Goal: Navigation & Orientation: Locate item on page

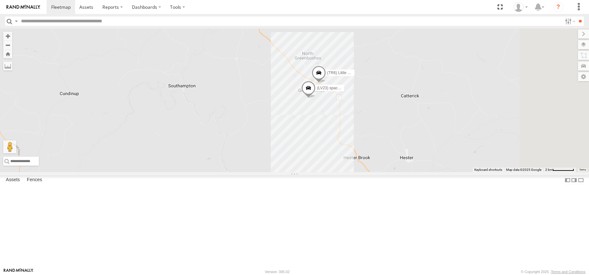
drag, startPoint x: 453, startPoint y: 238, endPoint x: 340, endPoint y: 109, distance: 172.1
click at [340, 109] on div "(LV20) Tony Ute (LV 11). Patrol (TR6) Little Tipper (LV23) space cab triton" at bounding box center [294, 100] width 589 height 144
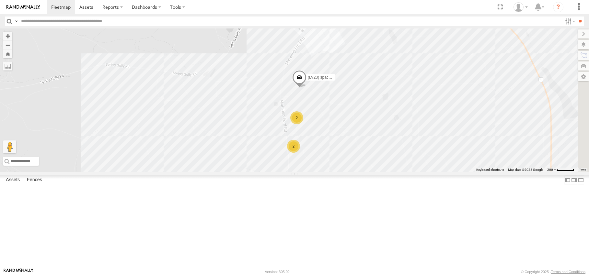
drag, startPoint x: 367, startPoint y: 87, endPoint x: 296, endPoint y: 142, distance: 89.3
click at [296, 142] on div "(LV20) Tony Ute (LV 11). Patrol (TR6) Little Tipper 2 2 2 2 (LV23) space cab tr…" at bounding box center [294, 100] width 589 height 144
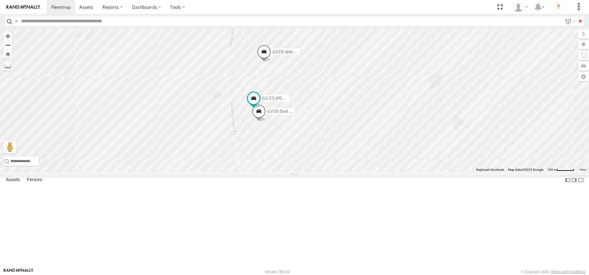
drag, startPoint x: 312, startPoint y: 191, endPoint x: 312, endPoint y: 139, distance: 51.8
click at [312, 136] on div "(LV20) Tony Ute (LV 11). Patrol (TR6) Little Tipper (LV23) space cab triton (LV…" at bounding box center [294, 100] width 589 height 144
drag, startPoint x: 300, startPoint y: 167, endPoint x: 281, endPoint y: 100, distance: 69.5
click at [281, 92] on div "(LV20) Tony Ute (LV 11). Patrol (TR6) Little Tipper (LV23) space cab triton (LV…" at bounding box center [294, 100] width 589 height 144
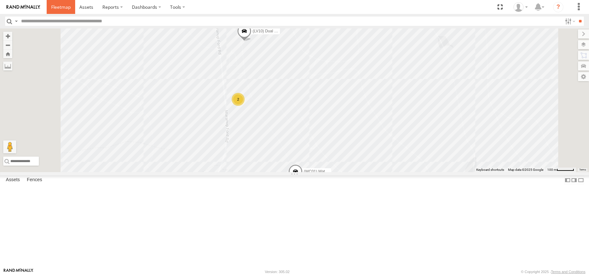
click at [57, 8] on span at bounding box center [60, 7] width 19 height 6
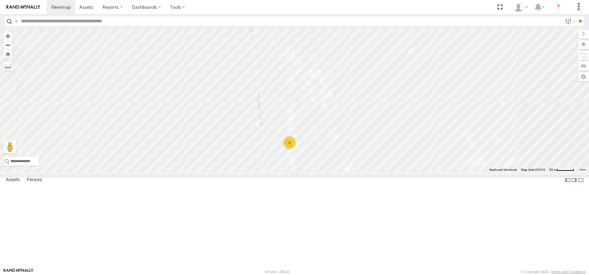
drag, startPoint x: 394, startPoint y: 128, endPoint x: 355, endPoint y: 255, distance: 133.4
click at [355, 172] on div "(LV20) Tony Ute (LV 11). Patrol (TR6) Little Tipper (LV23) space cab triton (LV…" at bounding box center [294, 100] width 589 height 144
drag, startPoint x: 370, startPoint y: 107, endPoint x: 364, endPoint y: 185, distance: 78.3
click at [362, 172] on div "(LV20) Tony Ute (LV 11). Patrol (TR6) Little Tipper (LV23) space cab triton (LV…" at bounding box center [294, 100] width 589 height 144
drag, startPoint x: 358, startPoint y: 130, endPoint x: 368, endPoint y: 224, distance: 93.8
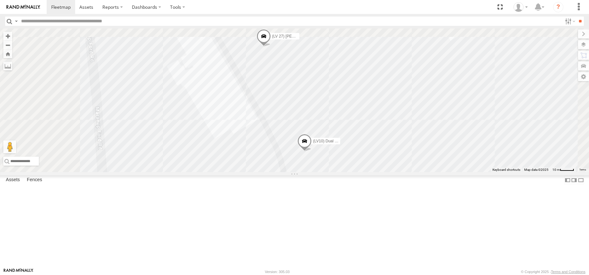
click at [368, 172] on div "(LV20) Tony Ute (LV 11). Patrol (TR6) Little Tipper (LV23) space cab triton (LV…" at bounding box center [294, 100] width 589 height 144
click at [273, 58] on span at bounding box center [266, 48] width 14 height 17
click at [307, 51] on link at bounding box center [303, 48] width 7 height 5
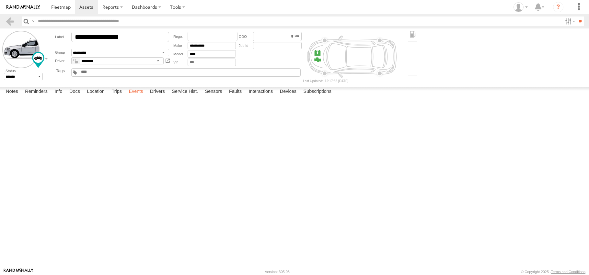
click at [139, 96] on label "Events" at bounding box center [135, 91] width 21 height 9
click at [60, 6] on span at bounding box center [60, 7] width 19 height 6
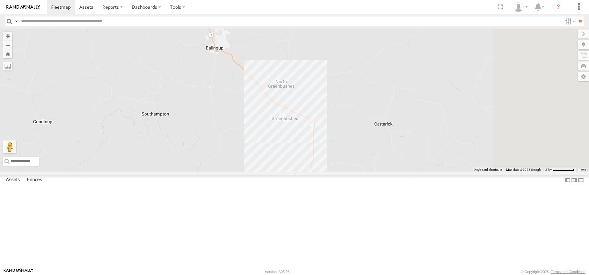
drag, startPoint x: 407, startPoint y: 212, endPoint x: 160, endPoint y: 71, distance: 284.5
click at [160, 71] on main "← Move left → Move right ↑ Move up ↓ Move down + Zoom in - Zoom out Home Jump l…" at bounding box center [294, 148] width 589 height 240
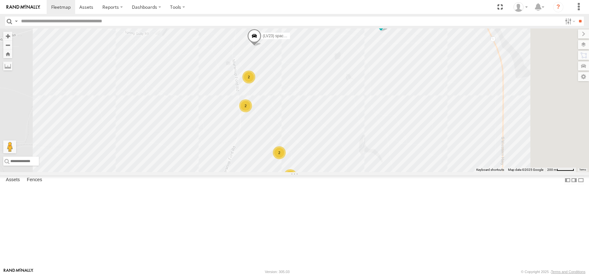
drag, startPoint x: 347, startPoint y: 133, endPoint x: 239, endPoint y: 222, distance: 139.7
click at [238, 172] on div "(LV20) [PERSON_NAME] (LV 11). Patrol (TR6) Little Tipper (LV23) space cab trito…" at bounding box center [294, 100] width 589 height 144
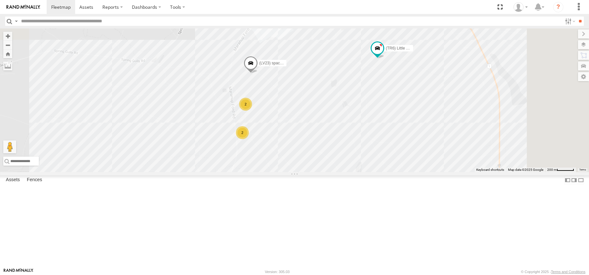
click at [258, 74] on span at bounding box center [250, 64] width 14 height 17
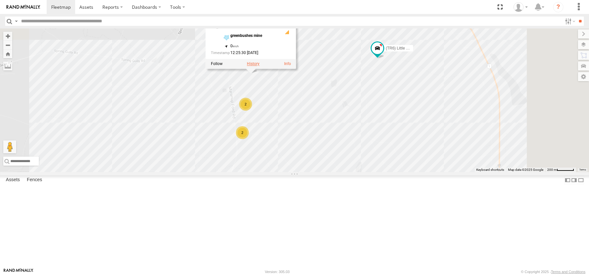
click at [259, 66] on label at bounding box center [253, 64] width 13 height 5
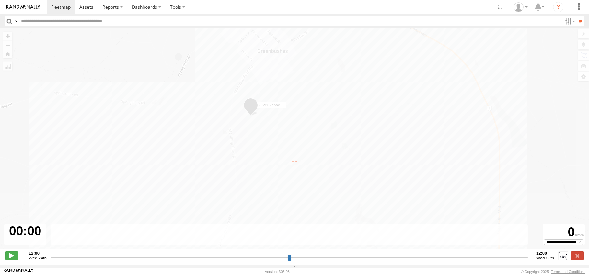
type input "**********"
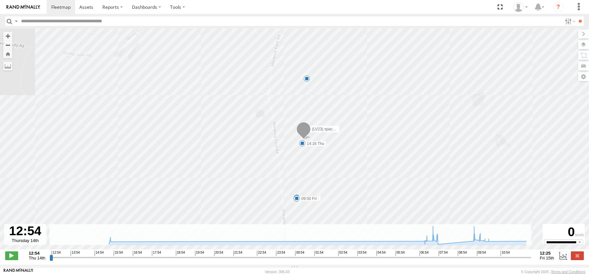
click at [306, 79] on div "8" at bounding box center [306, 78] width 6 height 6
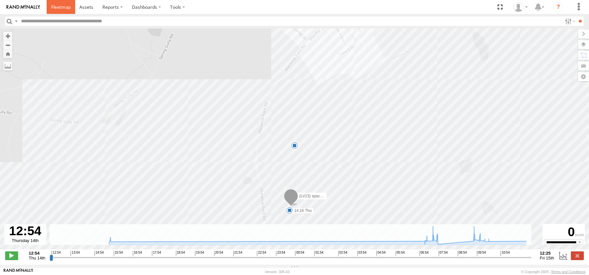
click at [54, 7] on span at bounding box center [60, 7] width 19 height 6
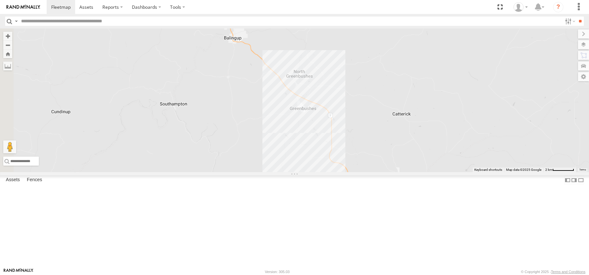
drag, startPoint x: 356, startPoint y: 219, endPoint x: 368, endPoint y: 84, distance: 136.2
click at [368, 84] on div "(LV20) [PERSON_NAME] (LV 11). Patrol" at bounding box center [294, 100] width 589 height 144
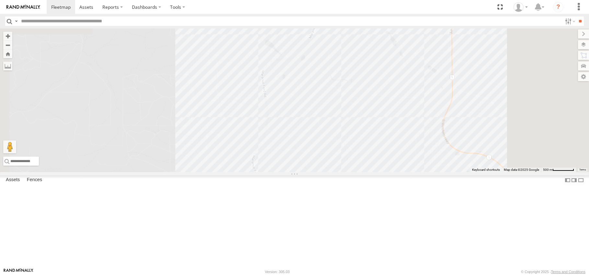
drag, startPoint x: 350, startPoint y: 109, endPoint x: 272, endPoint y: 252, distance: 162.1
click at [259, 272] on body at bounding box center [294, 137] width 589 height 275
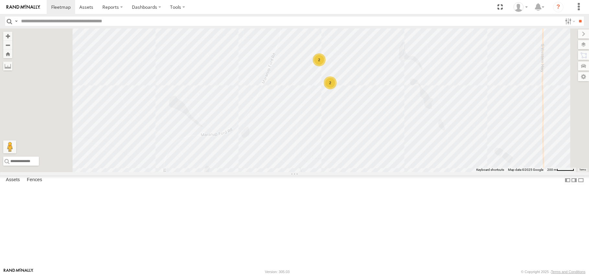
drag, startPoint x: 352, startPoint y: 96, endPoint x: 328, endPoint y: 186, distance: 92.7
click at [328, 172] on div "(LV20) [PERSON_NAME] (LV 11). Patrol (TR6) Little Tipper (LV23) space cab trito…" at bounding box center [294, 100] width 589 height 144
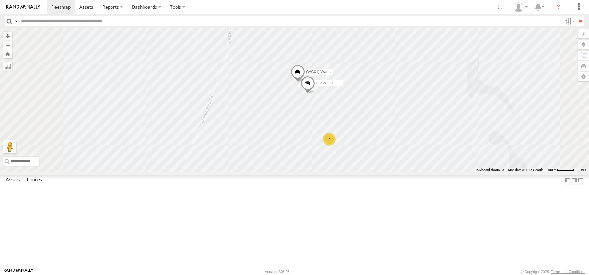
drag, startPoint x: 353, startPoint y: 107, endPoint x: 355, endPoint y: 152, distance: 45.0
click at [355, 153] on div "(LV20) [PERSON_NAME] (LV 11). Patrol (TR6) Little Tipper (LV23) space cab trito…" at bounding box center [294, 100] width 589 height 144
drag, startPoint x: 351, startPoint y: 86, endPoint x: 376, endPoint y: 188, distance: 105.6
click at [376, 172] on div "(LV20) [PERSON_NAME] (LV 11). Patrol (TR6) Little Tipper (LV23) space cab trito…" at bounding box center [294, 100] width 589 height 144
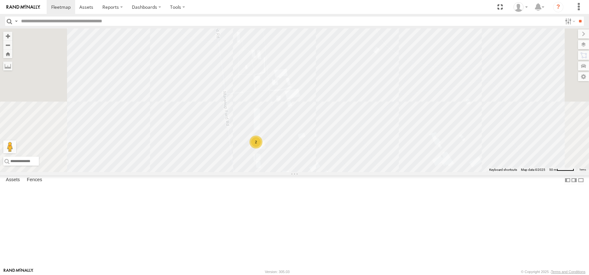
drag, startPoint x: 360, startPoint y: 142, endPoint x: 371, endPoint y: 199, distance: 57.6
click at [371, 172] on div "(LV20) [PERSON_NAME] (LV 11). Patrol (TR6) Little Tipper (LV23) space cab trito…" at bounding box center [294, 100] width 589 height 144
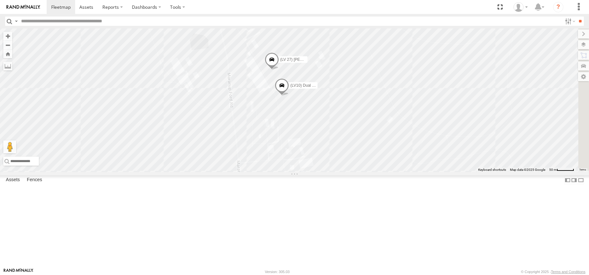
click at [364, 165] on div "(LV20) [PERSON_NAME] (LV 11). Patrol (TR6) Little Tipper (LV23) space cab trito…" at bounding box center [294, 100] width 589 height 144
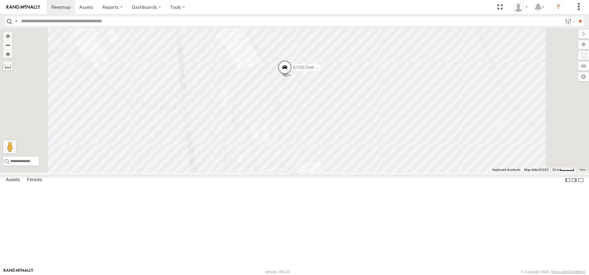
click at [271, 25] on span at bounding box center [264, 16] width 14 height 17
click at [347, 85] on div "(LV20) [PERSON_NAME] (LV 11). Patrol (TR6) Little Tipper (LV23) space cab trito…" at bounding box center [294, 100] width 589 height 144
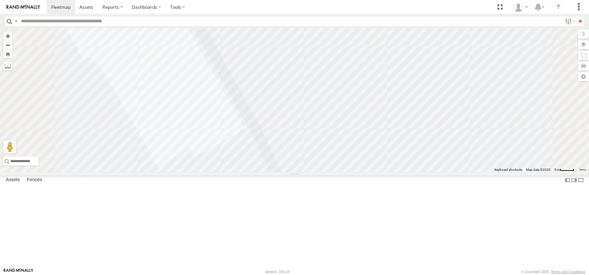
click at [343, 89] on div "(LV20) [PERSON_NAME] (LV 11). Patrol (TR6) Little Tipper (LV23) space cab trito…" at bounding box center [294, 100] width 589 height 144
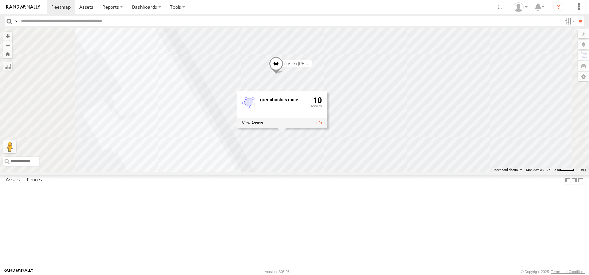
drag, startPoint x: 333, startPoint y: 125, endPoint x: 350, endPoint y: 209, distance: 86.3
click at [353, 172] on div "(LV20) [PERSON_NAME] (LV 11). Patrol (TR6) Little Tipper (LV23) space cab trito…" at bounding box center [294, 100] width 589 height 144
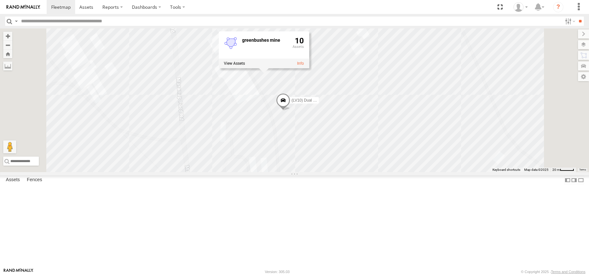
click at [200, 172] on div "(LV20) [PERSON_NAME] (LV 11). Patrol (TR6) Little Tipper (LV23) space cab trito…" at bounding box center [294, 100] width 589 height 144
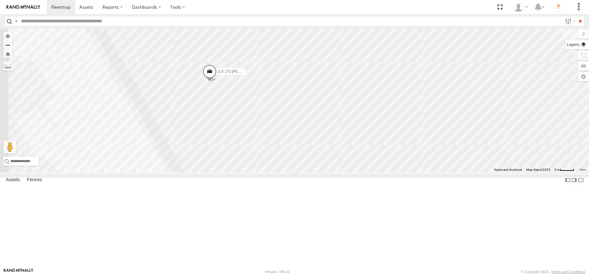
click at [584, 44] on label at bounding box center [577, 44] width 24 height 9
click at [0, 0] on span "Basemaps" at bounding box center [0, 0] width 0 height 0
click at [0, 0] on span "Satellite + Roadmap" at bounding box center [0, 0] width 0 height 0
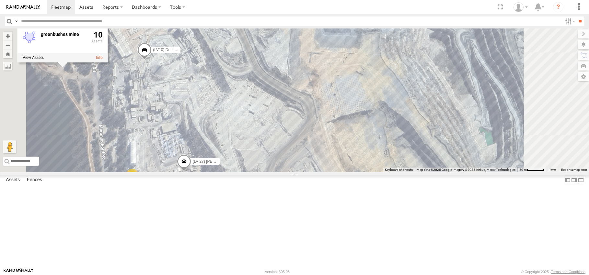
drag, startPoint x: 277, startPoint y: 218, endPoint x: 276, endPoint y: 156, distance: 62.2
click at [276, 156] on div "(LV10) Dual cab ranger (TR6) Little Tipper 2 (LV 27) [PERSON_NAME] greenbushes …" at bounding box center [294, 100] width 589 height 144
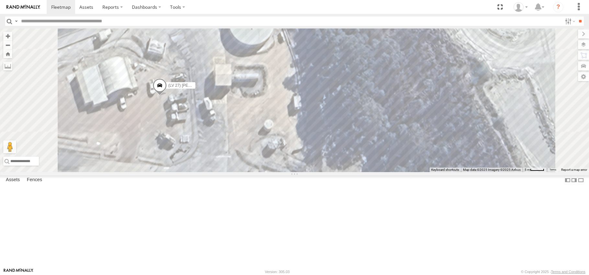
click at [0, 0] on div "(LV23) space cab triton" at bounding box center [0, 0] width 0 height 0
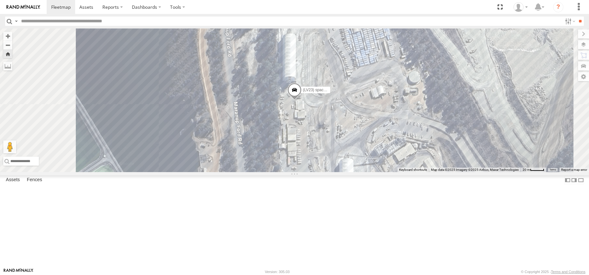
click at [301, 100] on span at bounding box center [294, 91] width 14 height 17
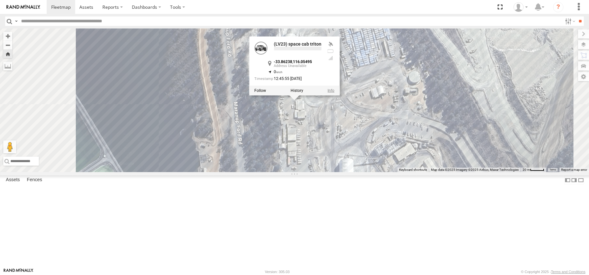
click at [334, 93] on link at bounding box center [330, 90] width 7 height 5
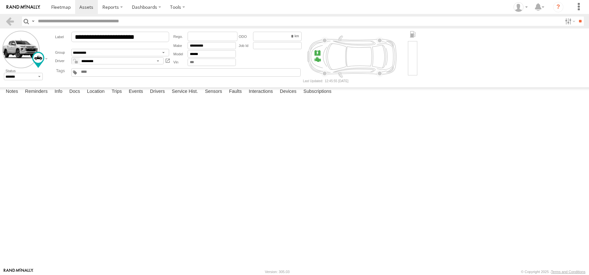
click at [0, 0] on div "[DATE]" at bounding box center [0, 0] width 0 height 0
click at [0, 0] on div at bounding box center [0, 0] width 0 height 0
click at [61, 7] on span at bounding box center [60, 7] width 19 height 6
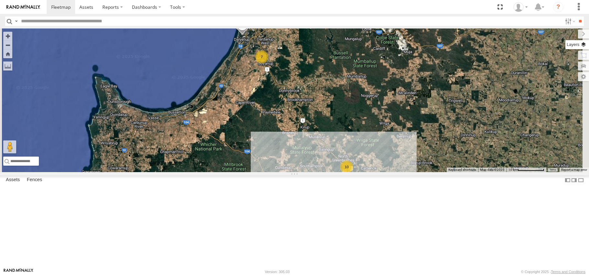
click at [584, 42] on label at bounding box center [577, 44] width 24 height 9
click at [0, 0] on span "Basemaps" at bounding box center [0, 0] width 0 height 0
click at [0, 0] on span "Roadmap" at bounding box center [0, 0] width 0 height 0
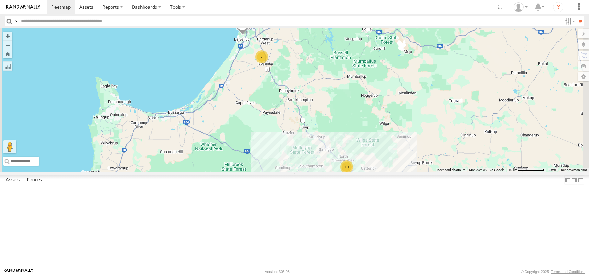
click at [0, 0] on span "Terrain" at bounding box center [0, 0] width 0 height 0
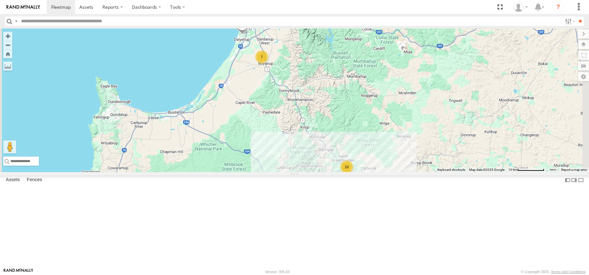
click at [456, 127] on div "10 (LV20) Tony Ute 7 (LV 11). Patrol" at bounding box center [294, 100] width 589 height 144
click at [0, 0] on span "Grayscale" at bounding box center [0, 0] width 0 height 0
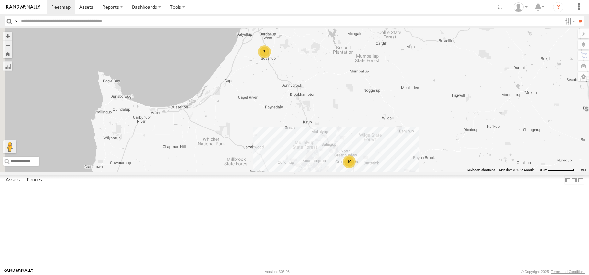
click at [0, 0] on span at bounding box center [0, 0] width 0 height 0
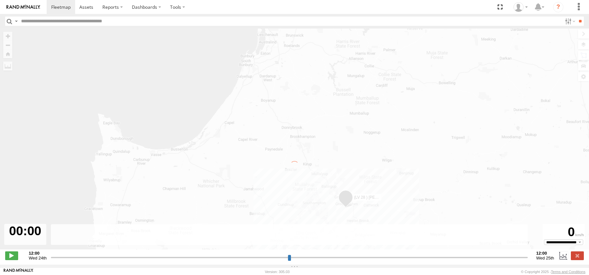
type input "**********"
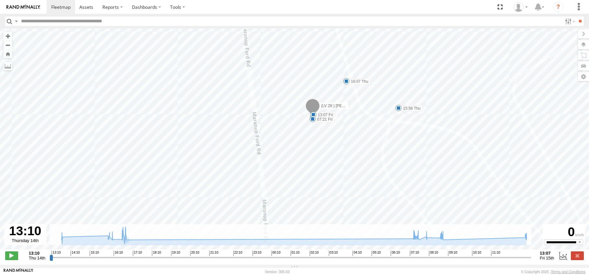
drag, startPoint x: 315, startPoint y: 82, endPoint x: 277, endPoint y: 134, distance: 64.6
click at [277, 134] on div "(LV 28 ) Alan dual cab triton 13:37 Thu 16:43 Thu 07:40 Fri 07:59 Fri 08:04 Fri…" at bounding box center [294, 142] width 589 height 228
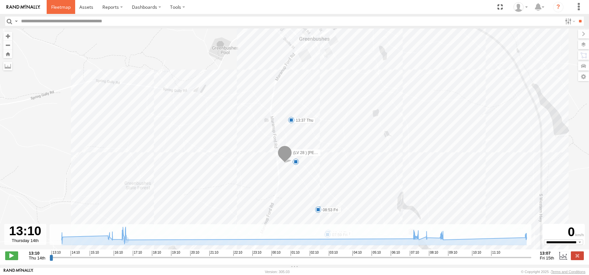
click at [62, 7] on span at bounding box center [60, 7] width 19 height 6
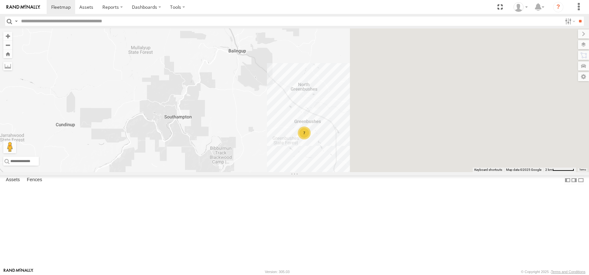
drag, startPoint x: 549, startPoint y: 244, endPoint x: 242, endPoint y: 161, distance: 318.0
click at [242, 161] on div "(LV20) [PERSON_NAME] (LV 11). Patrol 7" at bounding box center [294, 100] width 589 height 144
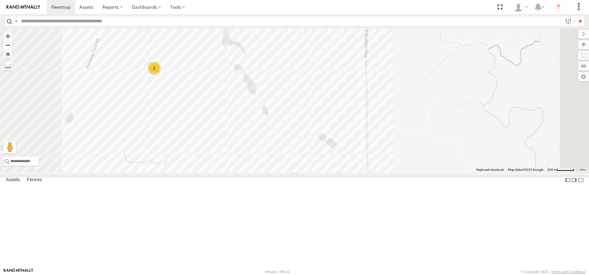
drag, startPoint x: 262, startPoint y: 135, endPoint x: 336, endPoint y: 188, distance: 91.0
click at [336, 172] on div "(LV20) Tony Ute (LV 11). Patrol (TR6) Little Tipper (LV10) Dual cab ranger 3 2 …" at bounding box center [294, 100] width 589 height 144
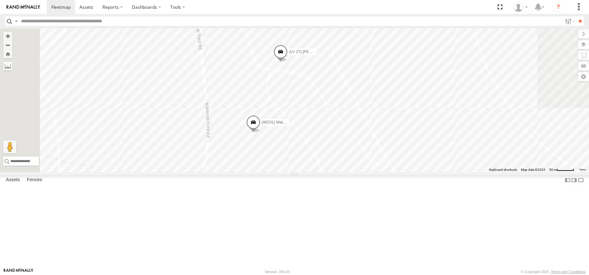
drag, startPoint x: 263, startPoint y: 72, endPoint x: 312, endPoint y: 192, distance: 129.4
click at [326, 268] on body at bounding box center [294, 137] width 589 height 275
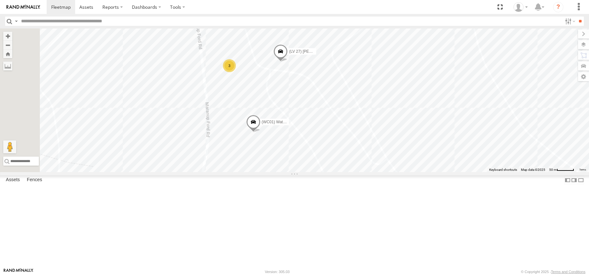
click at [236, 72] on div "3" at bounding box center [229, 65] width 13 height 13
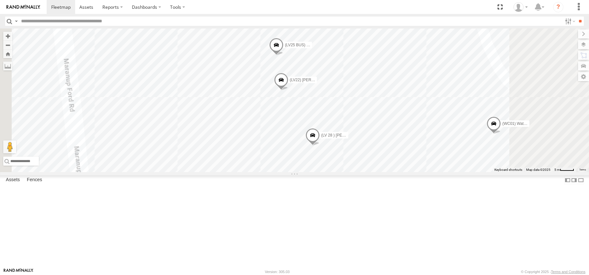
click at [320, 146] on span at bounding box center [312, 136] width 14 height 17
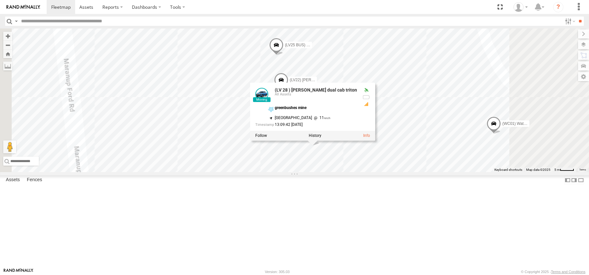
click at [393, 172] on div "(LV20) Tony Ute (LV 11). Patrol (TR6) Little Tipper (LV10) Dual cab ranger (WC0…" at bounding box center [294, 100] width 589 height 144
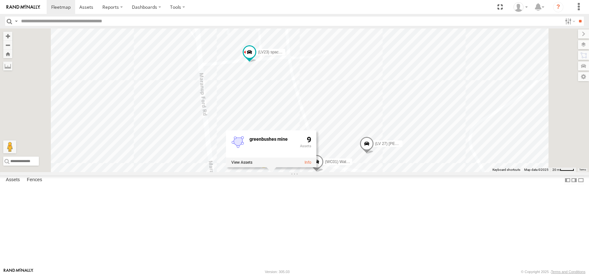
click at [288, 191] on span at bounding box center [281, 182] width 14 height 17
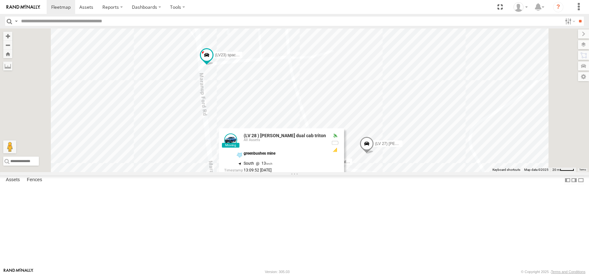
click at [290, 184] on label at bounding box center [283, 181] width 13 height 5
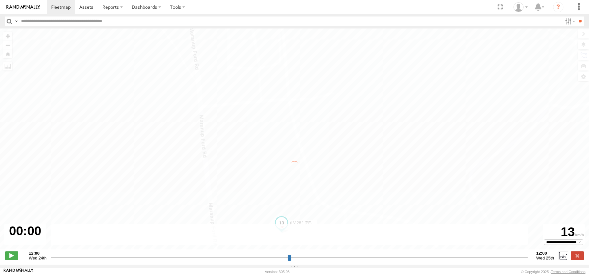
type input "**********"
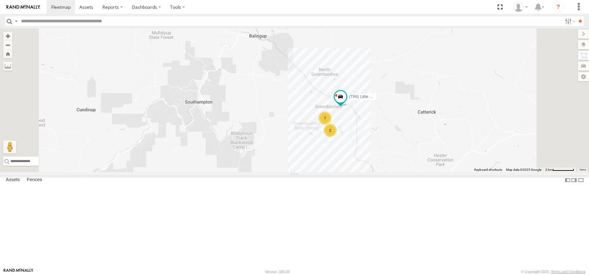
click at [0, 0] on div "(LV 28 ) [PERSON_NAME] dual cab triton" at bounding box center [0, 0] width 0 height 0
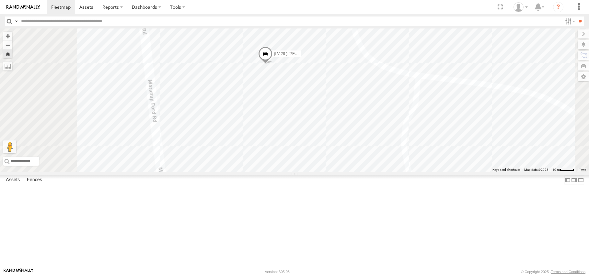
drag, startPoint x: 358, startPoint y: 130, endPoint x: 275, endPoint y: 217, distance: 119.8
click at [276, 172] on div "(LV 28 ) [PERSON_NAME] dual cab triton" at bounding box center [294, 100] width 589 height 144
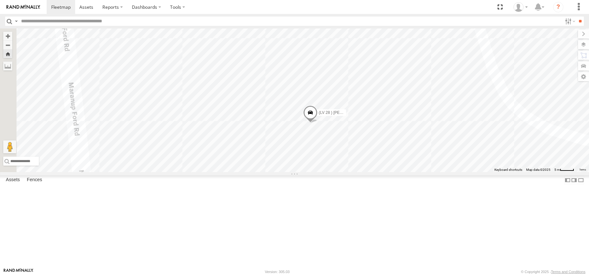
drag, startPoint x: 229, startPoint y: 209, endPoint x: 386, endPoint y: 202, distance: 157.5
click at [386, 172] on div "(LV 28 ) [PERSON_NAME] dual cab triton" at bounding box center [294, 100] width 589 height 144
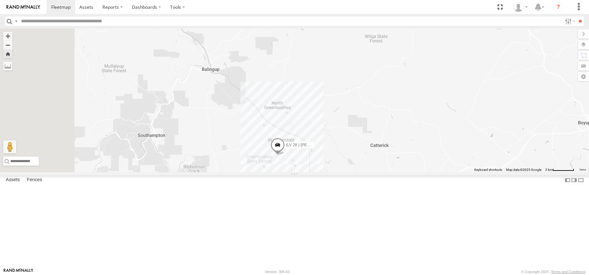
drag, startPoint x: 191, startPoint y: 163, endPoint x: 308, endPoint y: 184, distance: 119.1
click at [314, 172] on div "(LV 28 ) Alan dual cab triton" at bounding box center [294, 100] width 589 height 144
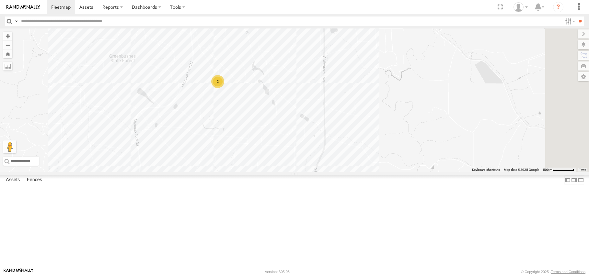
drag, startPoint x: 434, startPoint y: 141, endPoint x: 212, endPoint y: 253, distance: 247.9
click at [212, 172] on div "(LV20) Tony Ute (LV 11). Patrol (TR6) Little Tipper 2" at bounding box center [294, 100] width 589 height 144
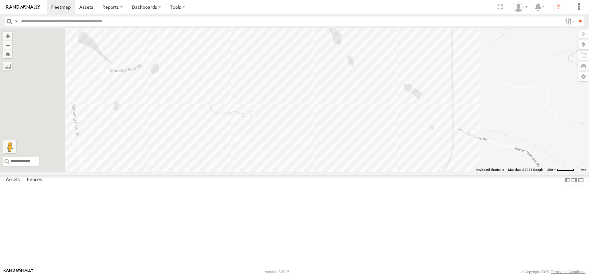
drag, startPoint x: 299, startPoint y: 169, endPoint x: 434, endPoint y: 197, distance: 137.2
click at [434, 172] on div "(LV20) Tony Ute (LV 11). Patrol (TR6) Little Tipper (LV10) Dual cab ranger (LV …" at bounding box center [294, 100] width 589 height 144
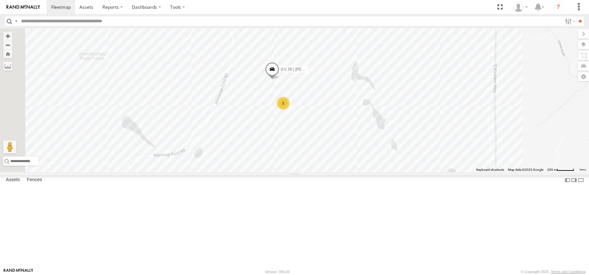
drag, startPoint x: 395, startPoint y: 152, endPoint x: 423, endPoint y: 202, distance: 57.4
click at [423, 172] on div "(LV20) Tony Ute (LV 11). Patrol (TR6) Little Tipper (LV10) Dual cab ranger (LV …" at bounding box center [294, 100] width 589 height 144
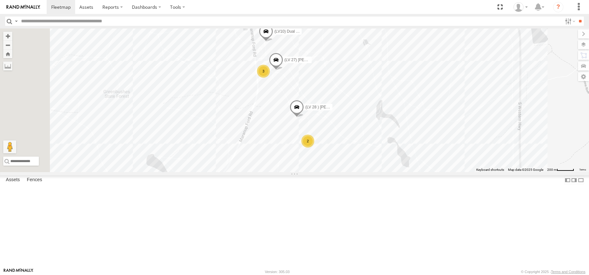
drag, startPoint x: 340, startPoint y: 160, endPoint x: 364, endPoint y: 198, distance: 44.4
click at [364, 172] on div "(LV20) Tony Ute (LV 11). Patrol (TR6) Little Tipper (LV10) Dual cab ranger (LV …" at bounding box center [294, 100] width 589 height 144
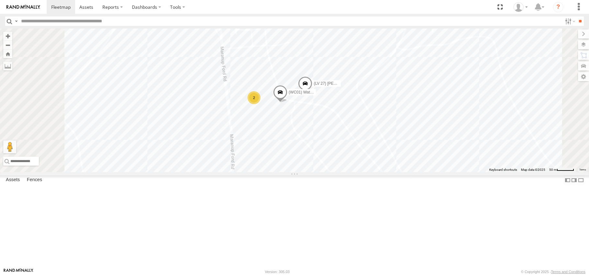
drag, startPoint x: 348, startPoint y: 86, endPoint x: 354, endPoint y: 175, distance: 88.6
click at [354, 172] on div "(LV20) Tony Ute (LV 11). Patrol (TR6) Little Tipper (LV10) Dual cab ranger (LV …" at bounding box center [294, 100] width 589 height 144
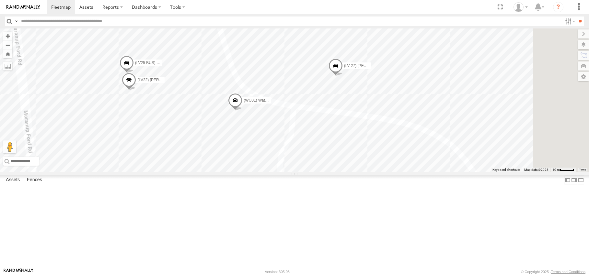
drag, startPoint x: 378, startPoint y: 126, endPoint x: 309, endPoint y: 187, distance: 92.4
click at [309, 172] on div "(LV20) Tony Ute (LV 11). Patrol (TR6) Little Tipper (LV10) Dual cab ranger (LV …" at bounding box center [294, 100] width 589 height 144
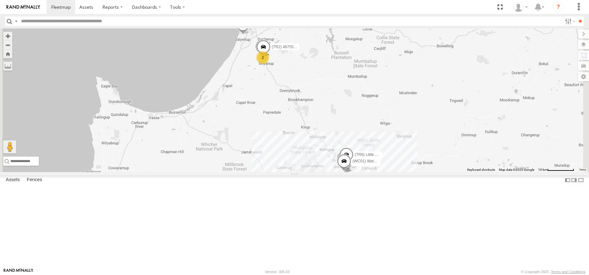
click at [0, 0] on div "(LV 28 ) [PERSON_NAME] dual cab triton" at bounding box center [0, 0] width 0 height 0
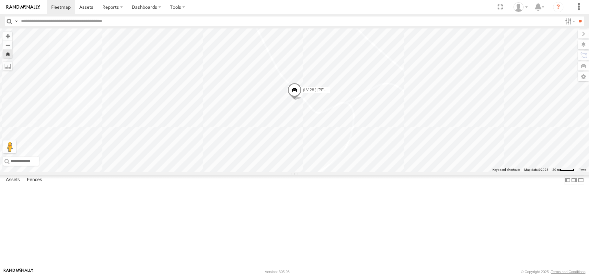
click at [0, 0] on link at bounding box center [0, 0] width 0 height 0
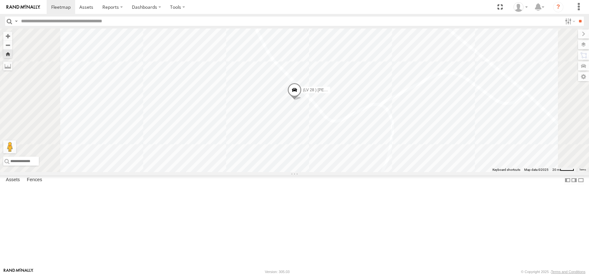
click at [301, 100] on span at bounding box center [294, 91] width 14 height 17
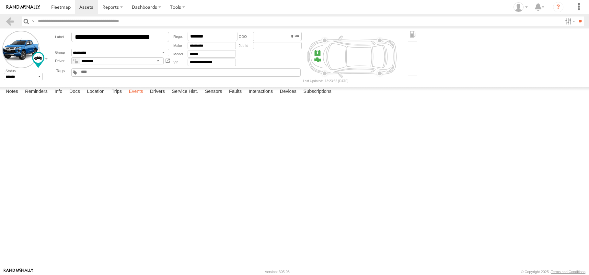
click at [138, 96] on label "Events" at bounding box center [135, 91] width 21 height 9
click at [55, 8] on span at bounding box center [60, 7] width 19 height 6
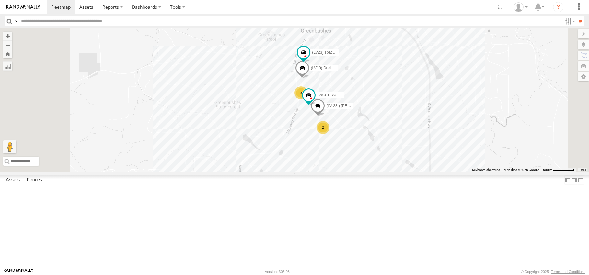
click at [325, 116] on span at bounding box center [317, 107] width 14 height 17
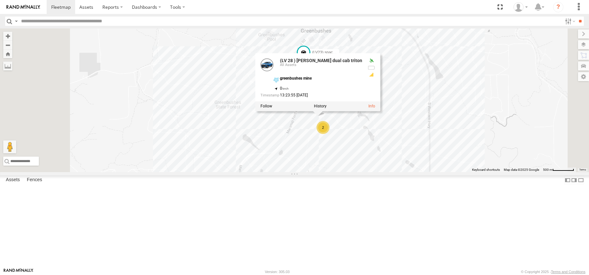
click at [326, 109] on label at bounding box center [320, 106] width 13 height 5
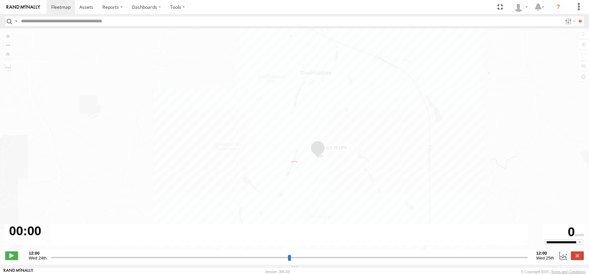
type input "**********"
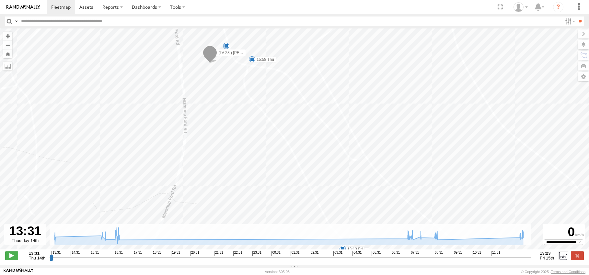
drag, startPoint x: 277, startPoint y: 94, endPoint x: 240, endPoint y: 75, distance: 41.7
click at [240, 75] on div "(LV 28 ) Alan dual cab triton 13:37 Thu 16:43 Thu 07:40 Fri 07:59 Fri 08:04 Fri…" at bounding box center [294, 142] width 589 height 228
drag, startPoint x: 259, startPoint y: 90, endPoint x: 301, endPoint y: 136, distance: 62.8
click at [301, 136] on div "(LV 28 ) Alan dual cab triton 13:37 Thu 16:43 Thu 07:40 Fri 07:59 Fri 08:04 Fri…" at bounding box center [294, 142] width 589 height 228
click at [318, 62] on span at bounding box center [319, 62] width 6 height 6
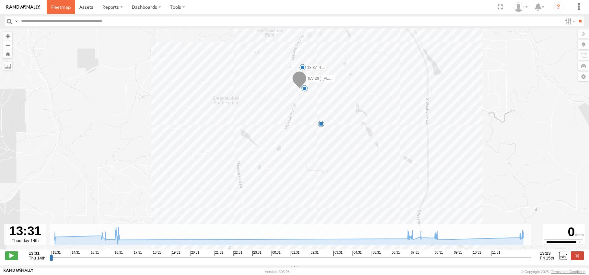
click at [58, 9] on span at bounding box center [60, 7] width 19 height 6
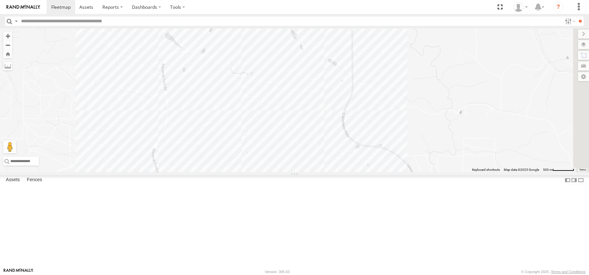
drag, startPoint x: 351, startPoint y: 117, endPoint x: 321, endPoint y: 265, distance: 151.1
click at [322, 172] on div "(LV20) [PERSON_NAME] (LV 11). Patrol (TR6) Little Tipper" at bounding box center [294, 100] width 589 height 144
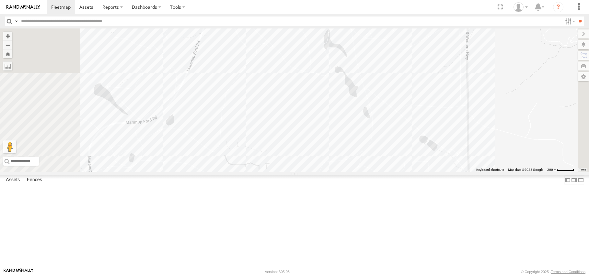
drag, startPoint x: 302, startPoint y: 142, endPoint x: 310, endPoint y: 301, distance: 159.5
click at [310, 275] on html at bounding box center [294, 137] width 589 height 275
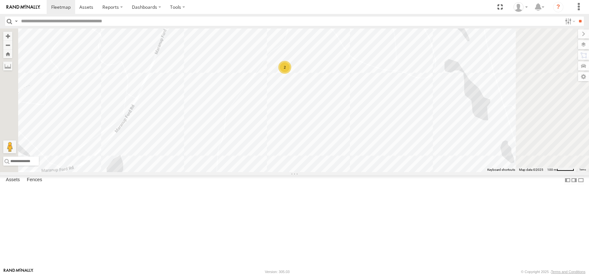
drag, startPoint x: 320, startPoint y: 125, endPoint x: 338, endPoint y: 258, distance: 133.7
click at [336, 172] on div "(LV20) [PERSON_NAME] (LV 11). Patrol (TR6) Little Tipper (LV10) Dual cab ranger…" at bounding box center [294, 100] width 589 height 144
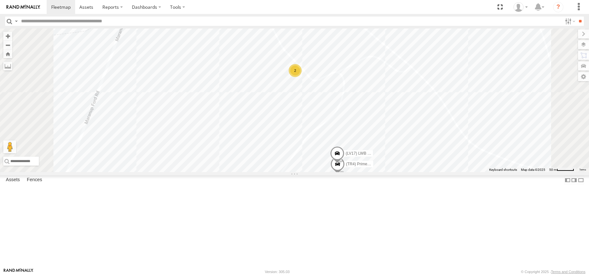
click at [301, 77] on div "2" at bounding box center [294, 70] width 13 height 13
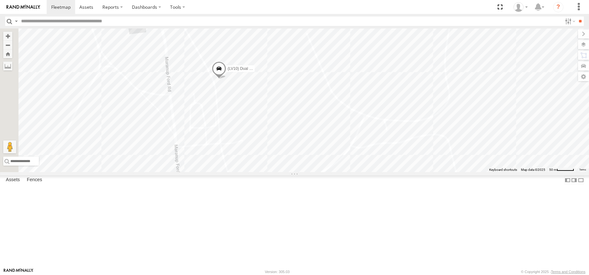
drag, startPoint x: 287, startPoint y: 89, endPoint x: 326, endPoint y: 291, distance: 205.5
click at [326, 275] on html at bounding box center [294, 137] width 589 height 275
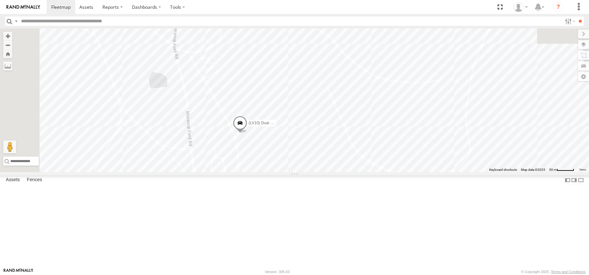
click at [258, 20] on div "2" at bounding box center [251, 13] width 13 height 13
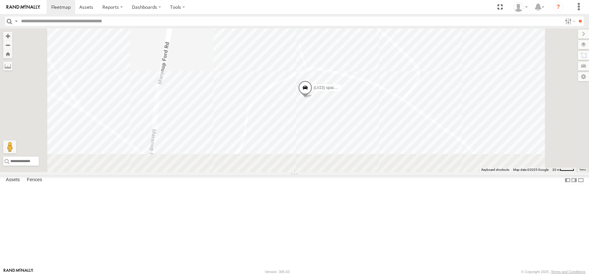
drag, startPoint x: 440, startPoint y: 241, endPoint x: 352, endPoint y: 106, distance: 160.5
click at [356, 109] on div "(LV23) space cab triton" at bounding box center [294, 100] width 589 height 144
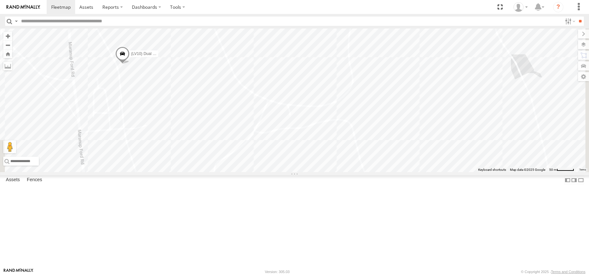
drag, startPoint x: 389, startPoint y: 227, endPoint x: 283, endPoint y: 101, distance: 164.3
click at [283, 101] on div "(LV23) space cab triton (LV10) Dual cab ranger" at bounding box center [294, 100] width 589 height 144
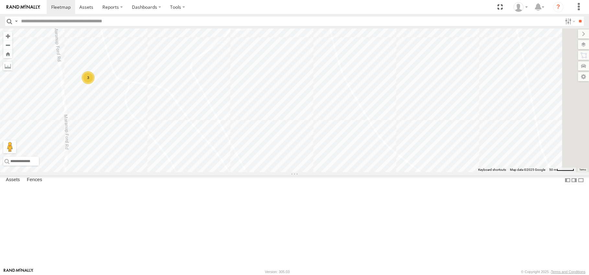
drag, startPoint x: 340, startPoint y: 222, endPoint x: 327, endPoint y: 115, distance: 107.3
click at [327, 115] on div "(LV23) space cab triton (LV10) Dual cab ranger 3" at bounding box center [294, 100] width 589 height 144
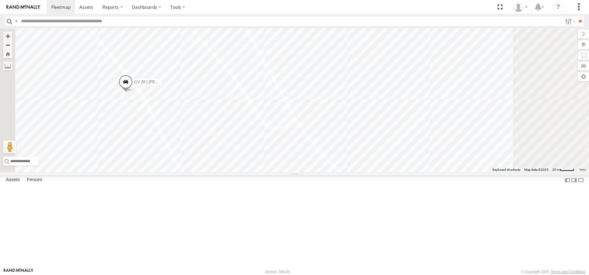
click at [133, 92] on span at bounding box center [126, 83] width 14 height 17
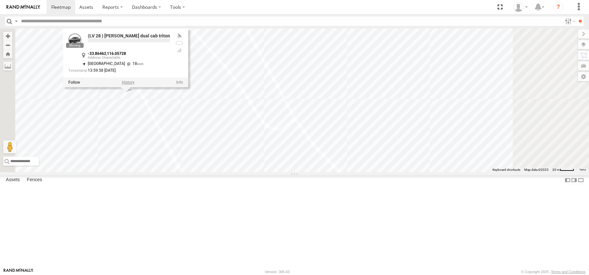
click at [204, 130] on div "(LV23) space cab triton (LV10) Dual cab ranger (LV 28 ) [PERSON_NAME] dual cab …" at bounding box center [294, 100] width 589 height 144
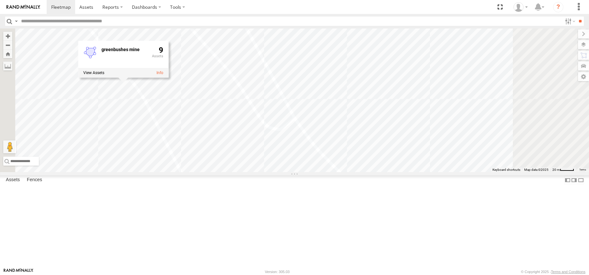
click at [216, 172] on div "(LV23) space cab triton (LV10) Dual cab ranger (LV 28 ) [PERSON_NAME] dual cab …" at bounding box center [294, 100] width 589 height 144
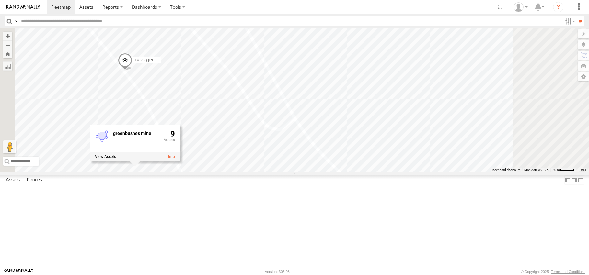
click at [132, 71] on span at bounding box center [125, 61] width 14 height 17
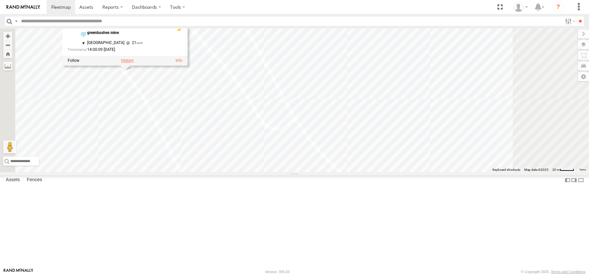
click at [134, 63] on label at bounding box center [127, 61] width 13 height 5
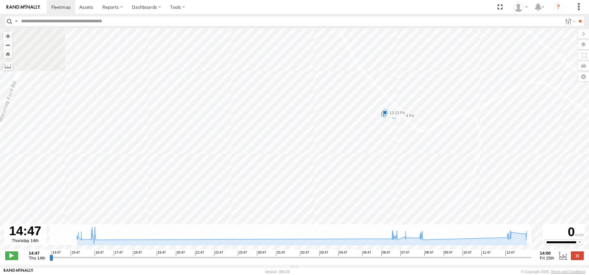
drag, startPoint x: 307, startPoint y: 146, endPoint x: 334, endPoint y: 295, distance: 151.1
click at [334, 275] on html at bounding box center [294, 137] width 589 height 275
drag, startPoint x: 292, startPoint y: 107, endPoint x: 338, endPoint y: 268, distance: 166.7
click at [338, 265] on div "← Move left → Move right ↑ Move up ↓ Move down + Zoom in - Zoom out Home Jump l…" at bounding box center [294, 146] width 589 height 236
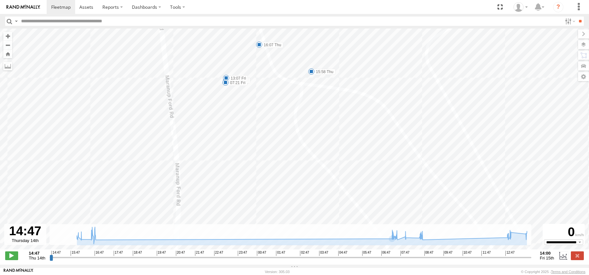
drag, startPoint x: 276, startPoint y: 155, endPoint x: 325, endPoint y: 236, distance: 94.8
click at [325, 236] on div "← Move left → Move right ↑ Move up ↓ Move down + Zoom in - Zoom out Home Jump l…" at bounding box center [294, 146] width 589 height 236
drag, startPoint x: 339, startPoint y: 141, endPoint x: 308, endPoint y: -48, distance: 191.0
click at [308, 0] on html at bounding box center [294, 137] width 589 height 275
drag, startPoint x: 302, startPoint y: 201, endPoint x: 289, endPoint y: 4, distance: 197.0
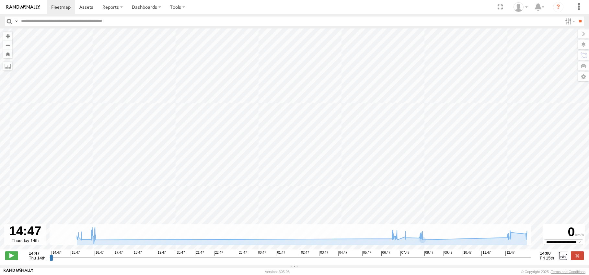
click at [287, 6] on body at bounding box center [294, 137] width 589 height 275
drag, startPoint x: 51, startPoint y: 260, endPoint x: 421, endPoint y: 254, distance: 370.4
click at [421, 254] on input "range" at bounding box center [291, 257] width 482 height 6
click at [10, 258] on span at bounding box center [11, 256] width 13 height 8
drag, startPoint x: 455, startPoint y: 261, endPoint x: 506, endPoint y: 263, distance: 51.2
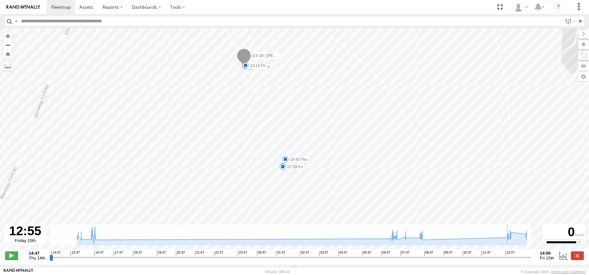
click at [506, 261] on input "range" at bounding box center [291, 257] width 482 height 6
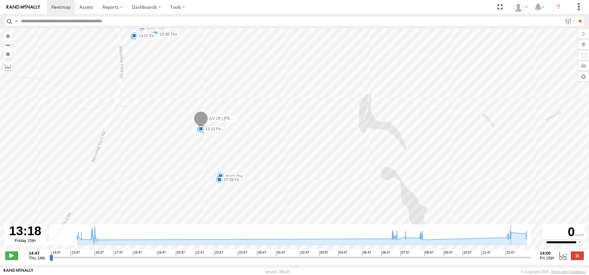
drag, startPoint x: 146, startPoint y: 206, endPoint x: 133, endPoint y: 159, distance: 48.6
click at [133, 159] on div "(LV 28 ) [PERSON_NAME] dual cab triton 16:43 Thu 07:40 Fri 07:59 Fri 08:04 Fri …" at bounding box center [294, 142] width 589 height 228
type input "**********"
click at [159, 209] on div "(LV 28 ) [PERSON_NAME] dual cab triton 16:43 Thu 07:40 Fri 07:59 Fri 08:04 Fri …" at bounding box center [294, 142] width 589 height 228
